Goal: Task Accomplishment & Management: Manage account settings

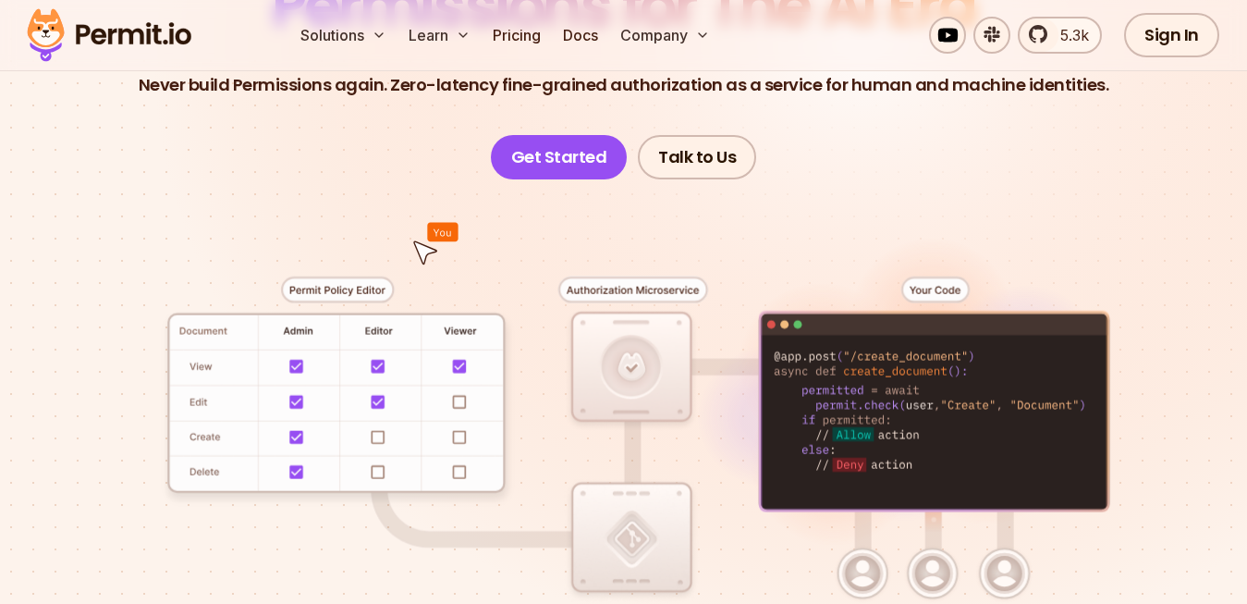
scroll to position [264, 0]
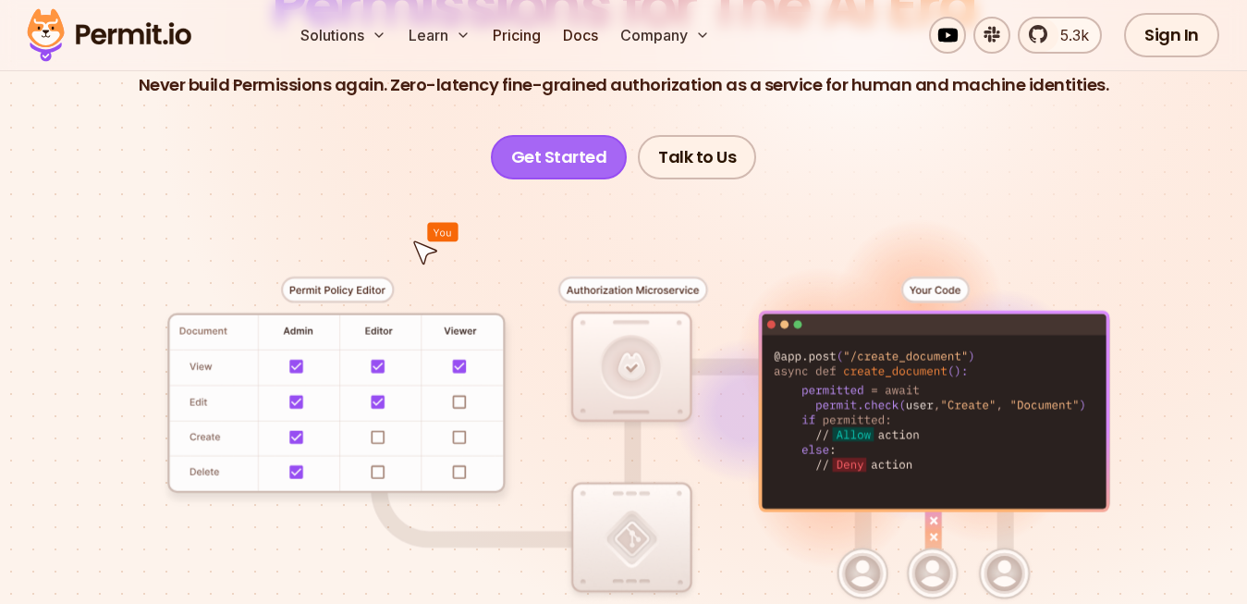
click at [548, 148] on link "Get Started" at bounding box center [559, 157] width 137 height 44
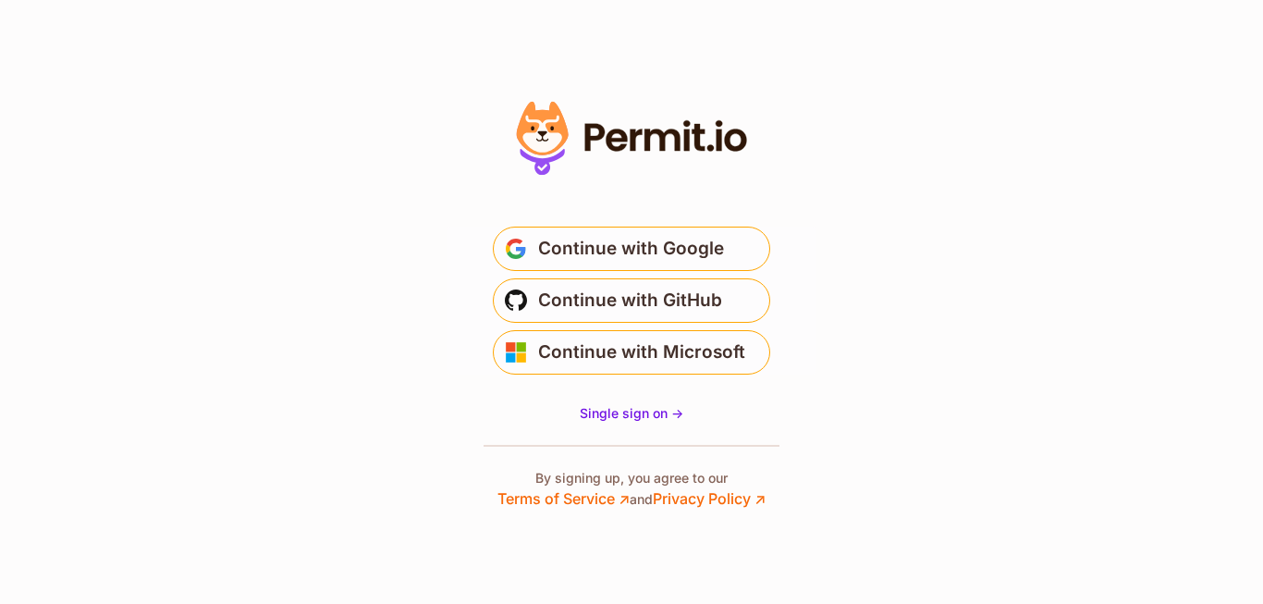
click at [634, 350] on span "Continue with Microsoft" at bounding box center [641, 352] width 207 height 30
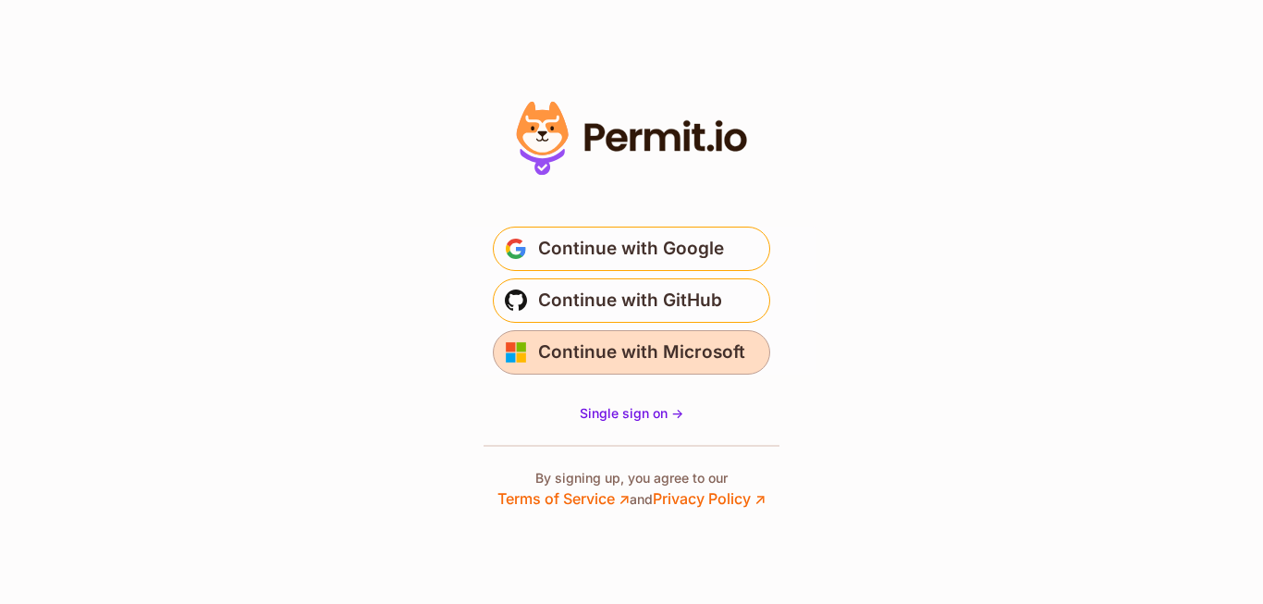
click at [719, 340] on span "Continue with Microsoft" at bounding box center [641, 352] width 207 height 30
